Goal: Task Accomplishment & Management: Use online tool/utility

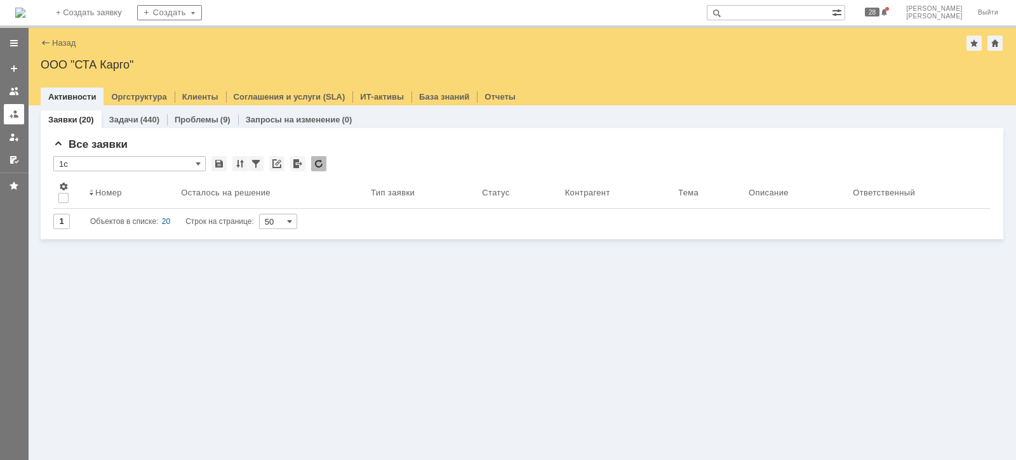
click at [16, 111] on div at bounding box center [14, 114] width 10 height 10
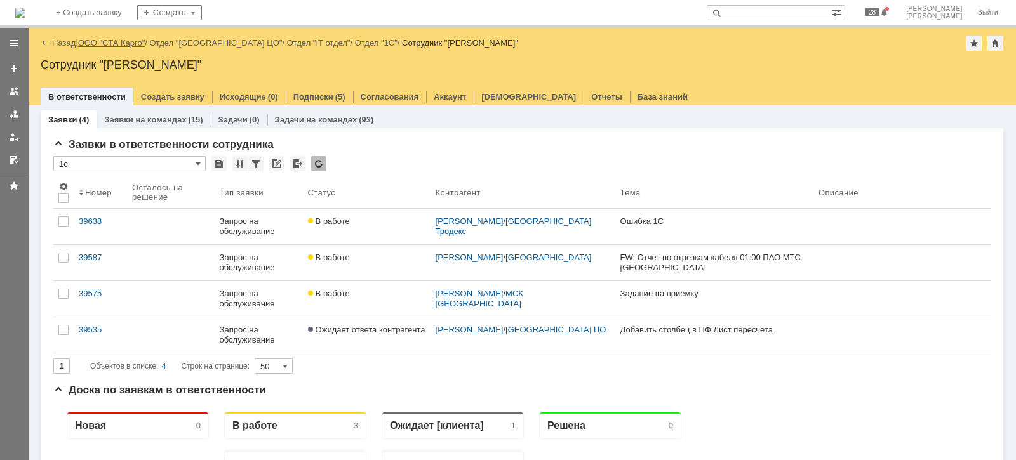
click at [101, 39] on link "ООО "СТА Карго"" at bounding box center [111, 43] width 67 height 10
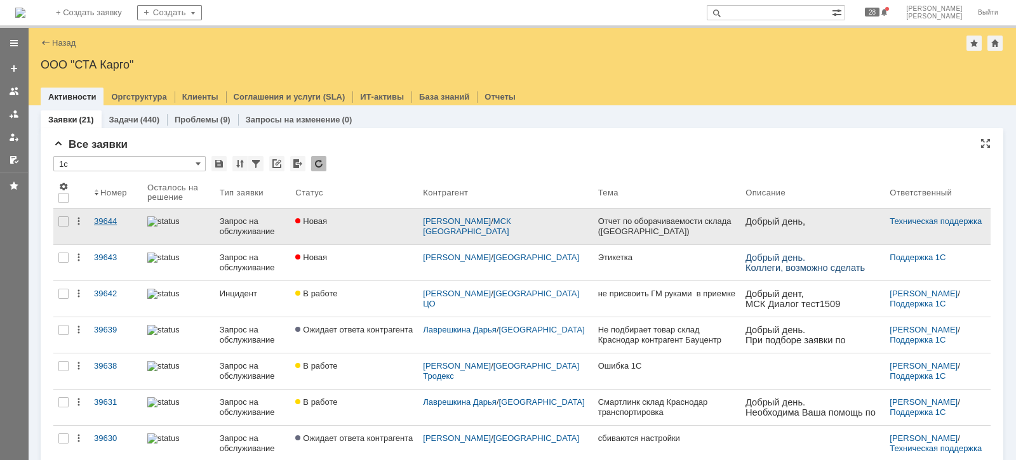
click at [107, 219] on div "39644" at bounding box center [115, 221] width 43 height 10
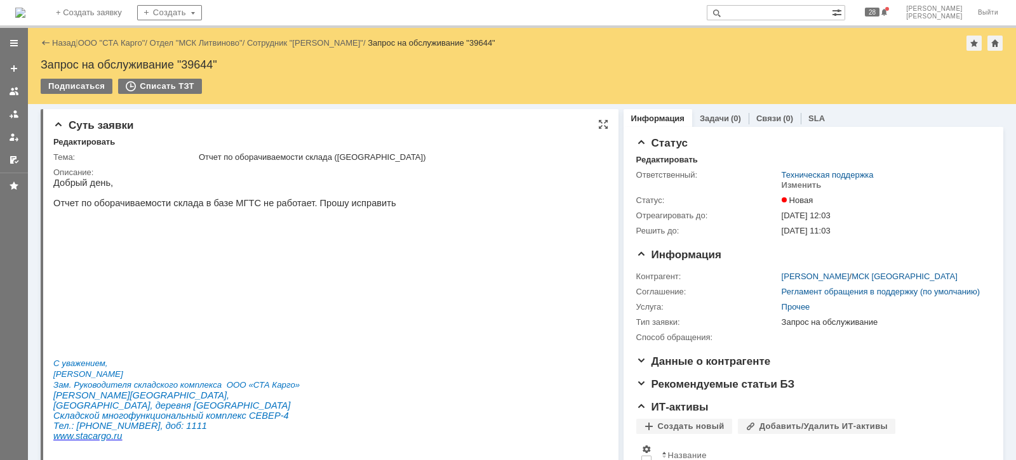
click at [296, 295] on img at bounding box center [275, 282] width 444 height 128
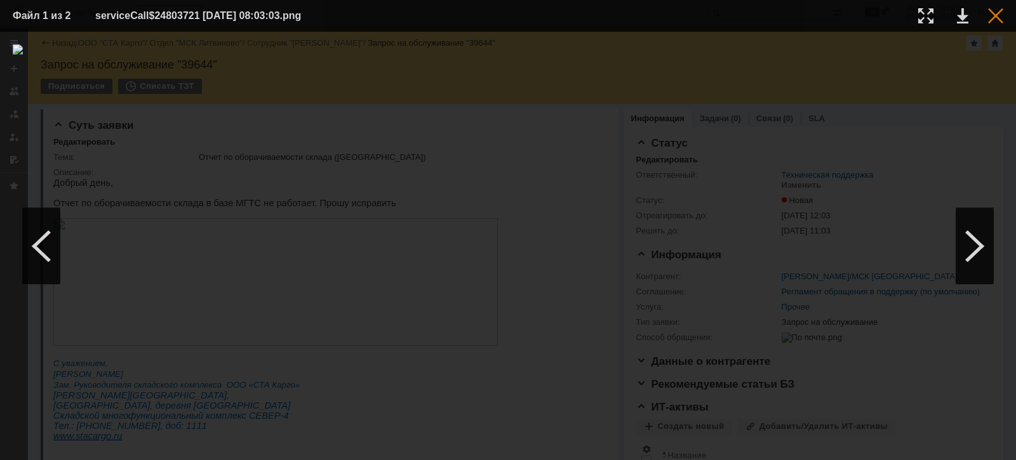
click at [993, 16] on div at bounding box center [995, 15] width 15 height 15
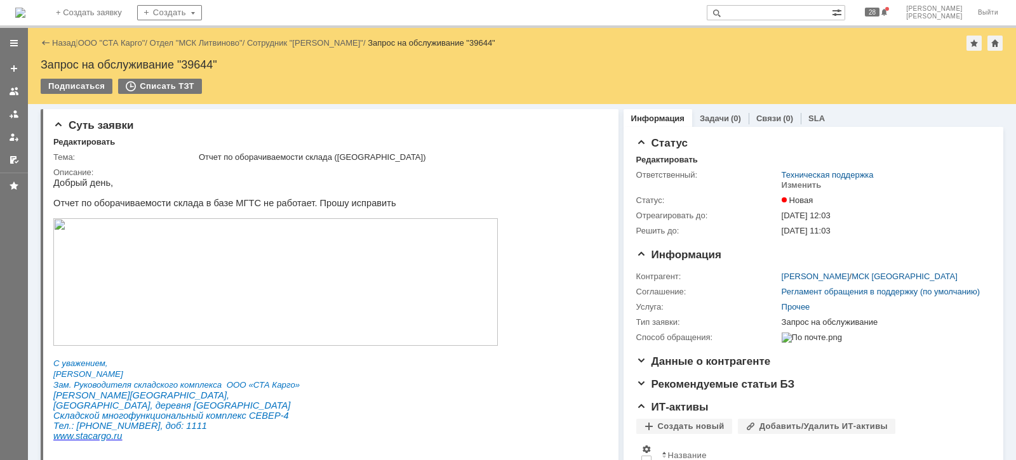
click at [140, 39] on link "ООО "СТА Карго"" at bounding box center [111, 43] width 67 height 10
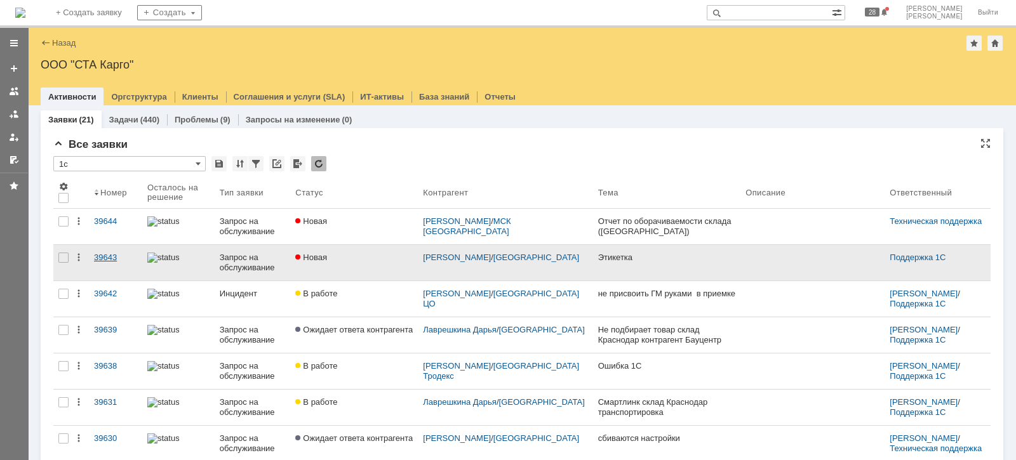
click at [102, 250] on link "39643" at bounding box center [115, 263] width 53 height 36
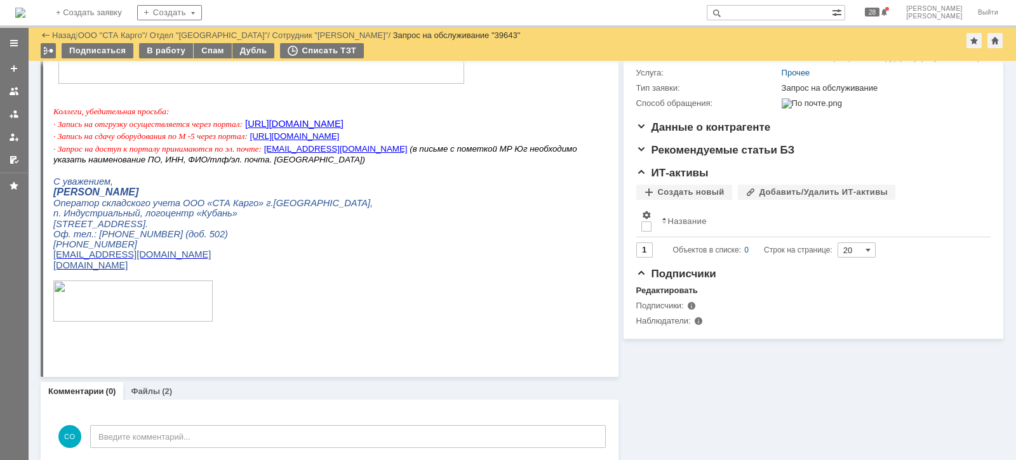
scroll to position [223, 0]
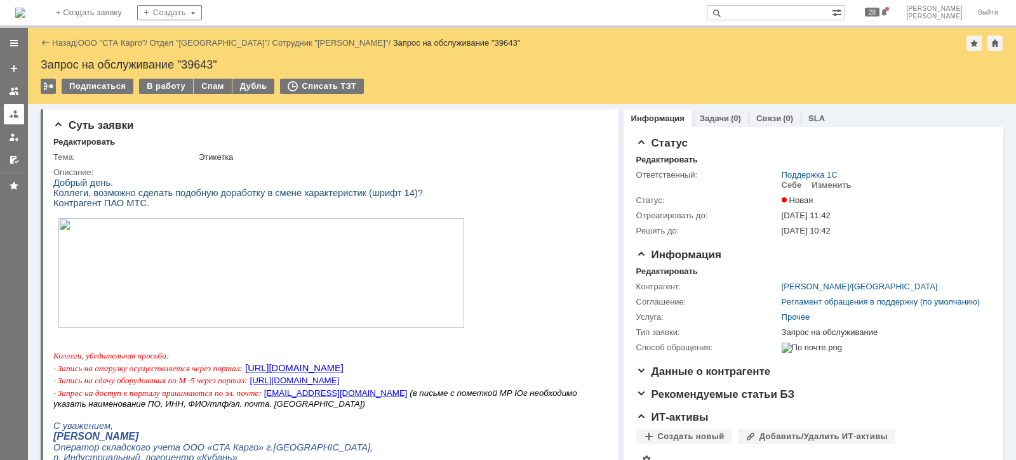
click at [17, 114] on div at bounding box center [14, 114] width 10 height 10
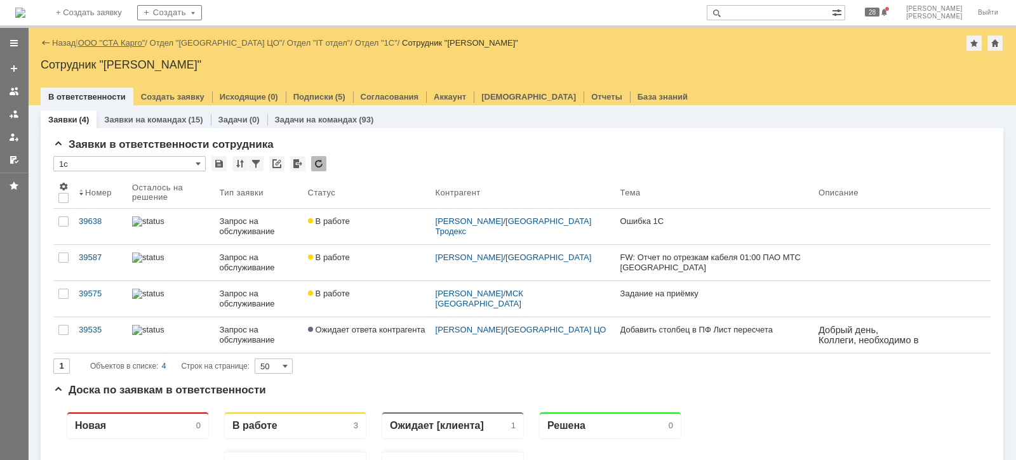
click at [121, 39] on link "ООО "СТА Карго"" at bounding box center [111, 43] width 67 height 10
